Goal: Check status: Check status

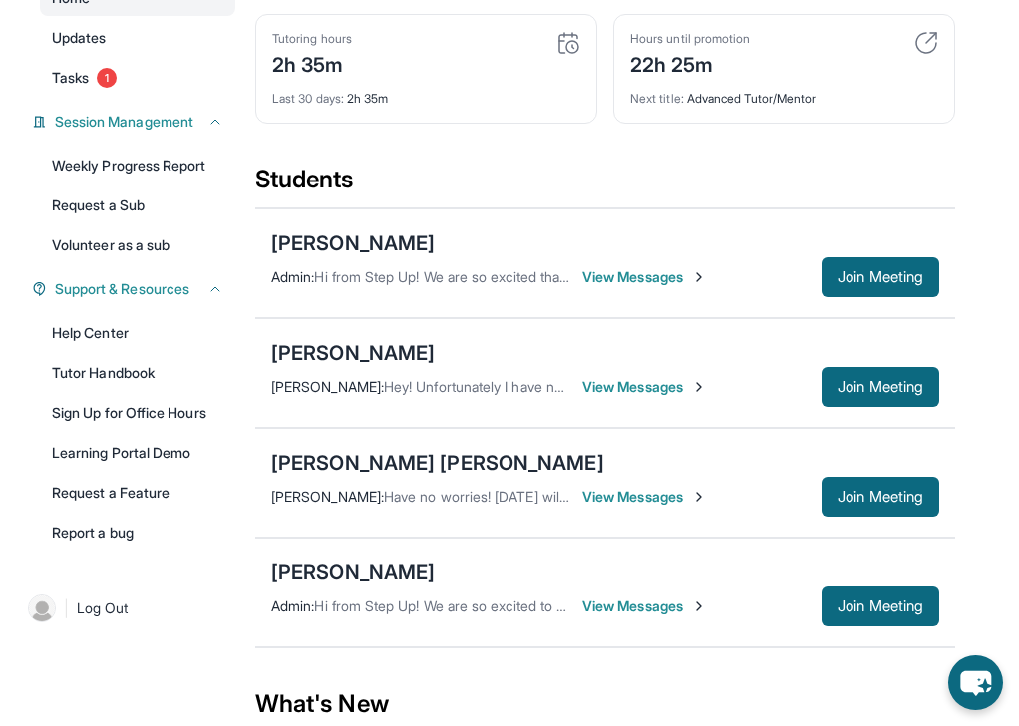
scroll to position [213, 0]
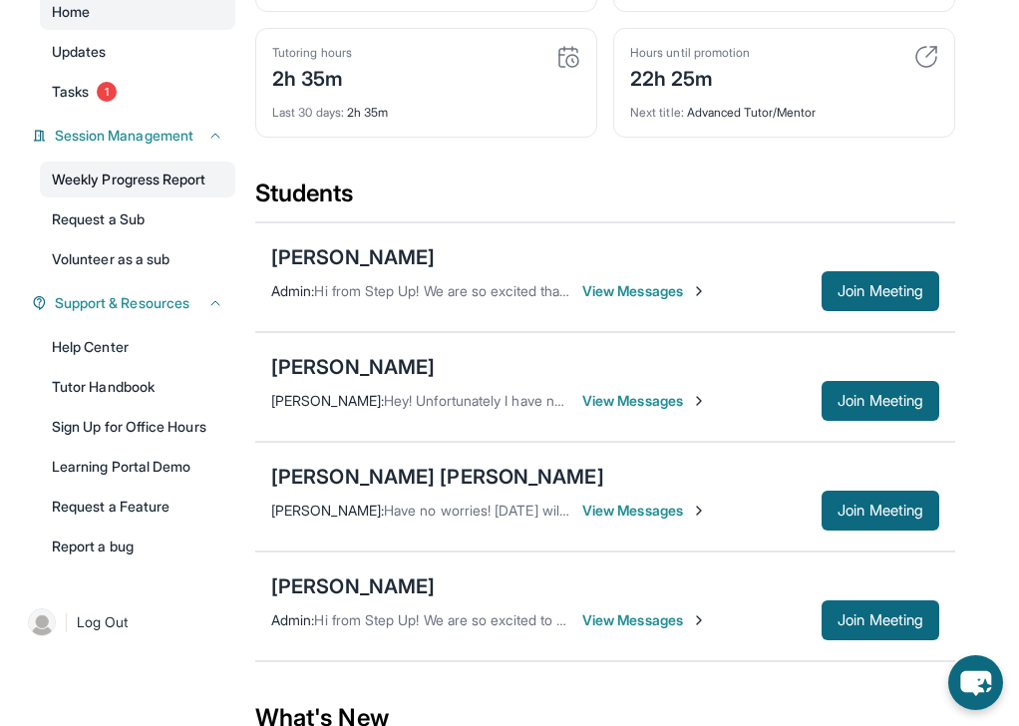
click at [138, 177] on link "Weekly Progress Report" at bounding box center [137, 180] width 195 height 36
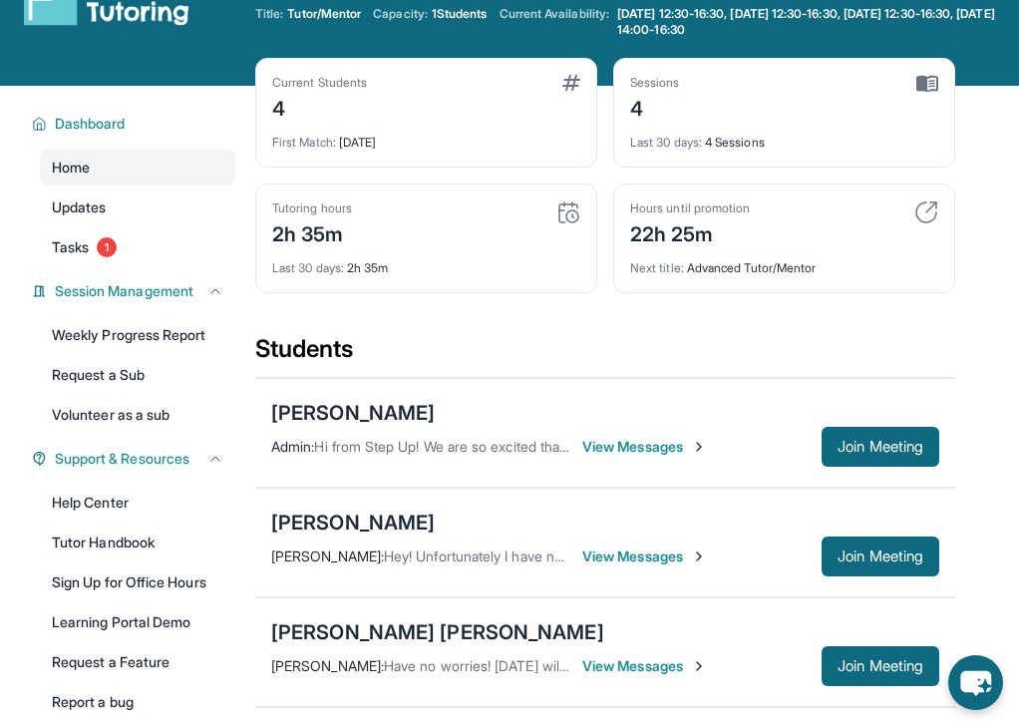
scroll to position [0, 0]
